Goal: Task Accomplishment & Management: Use online tool/utility

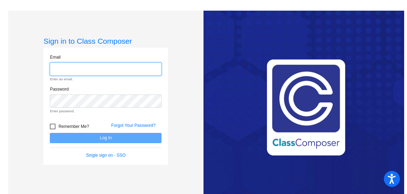
type input "[PERSON_NAME][EMAIL_ADDRESS][PERSON_NAME][DOMAIN_NAME]"
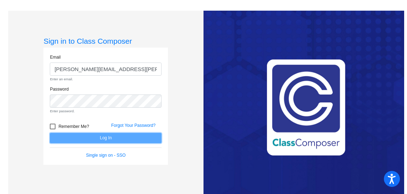
click at [119, 133] on form "Email [PERSON_NAME][EMAIL_ADDRESS][PERSON_NAME][DOMAIN_NAME] Enter an email. Pa…" at bounding box center [106, 106] width 112 height 105
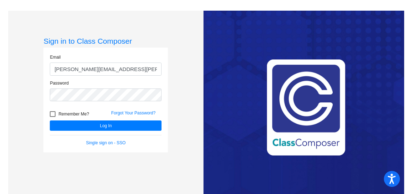
click at [110, 119] on div "Forgot Your Password?" at bounding box center [136, 115] width 61 height 11
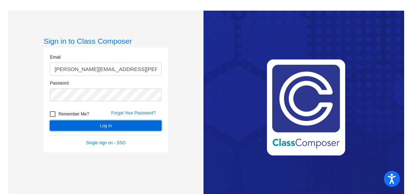
click at [61, 125] on button "Log In" at bounding box center [106, 126] width 112 height 10
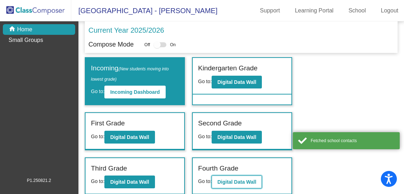
click at [217, 182] on b "Digital Data Wall" at bounding box center [236, 183] width 39 height 6
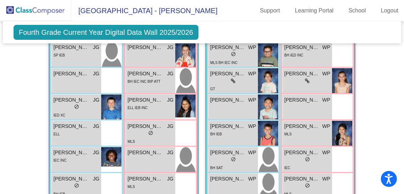
scroll to position [234, 0]
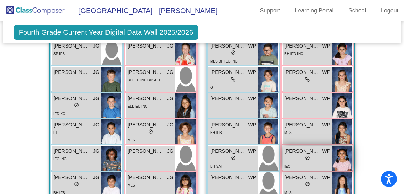
click at [332, 160] on img at bounding box center [342, 158] width 20 height 25
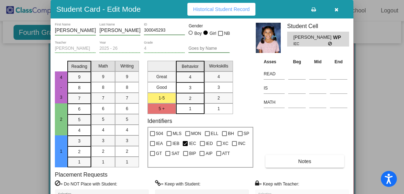
click at [336, 7] on icon "button" at bounding box center [336, 9] width 4 height 5
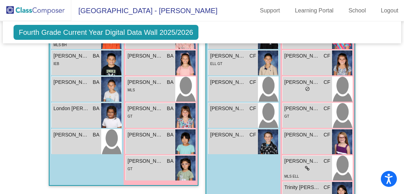
scroll to position [1101, 0]
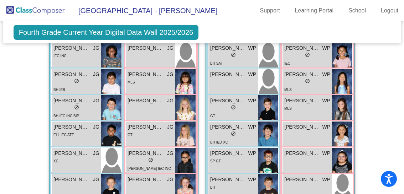
scroll to position [334, 0]
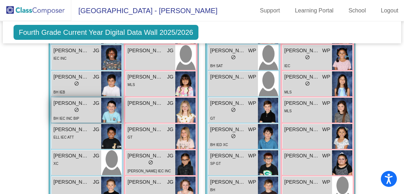
click at [299, 60] on div "lock do_not_disturb_alt" at bounding box center [307, 57] width 46 height 7
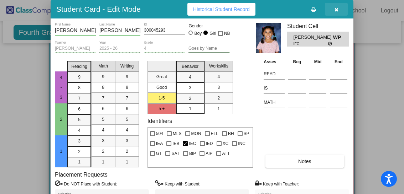
click at [336, 11] on icon "button" at bounding box center [336, 9] width 4 height 5
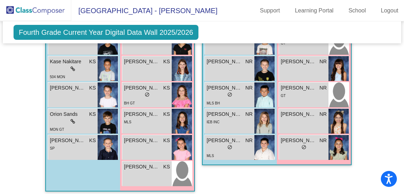
scroll to position [764, 0]
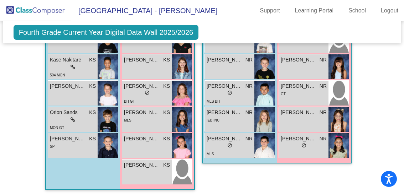
click at [25, 10] on img at bounding box center [35, 10] width 71 height 21
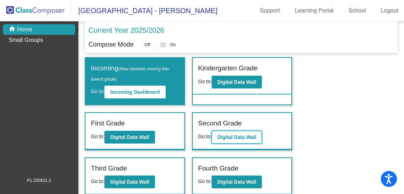
click at [225, 135] on b "Digital Data Wall" at bounding box center [236, 138] width 39 height 6
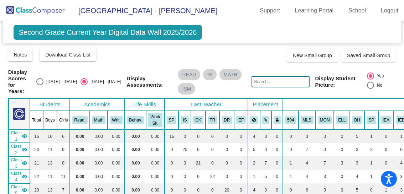
click at [317, 121] on th "MON" at bounding box center [325, 120] width 19 height 19
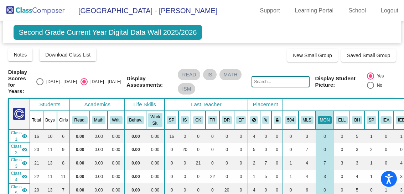
click at [208, 114] on th "TR" at bounding box center [213, 120] width 14 height 19
